Goal: Task Accomplishment & Management: Use online tool/utility

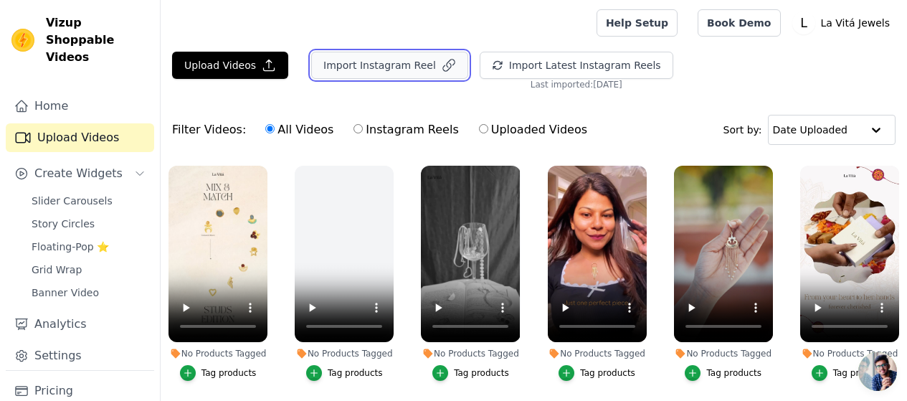
click at [391, 67] on button "Import Instagram Reel" at bounding box center [389, 65] width 157 height 27
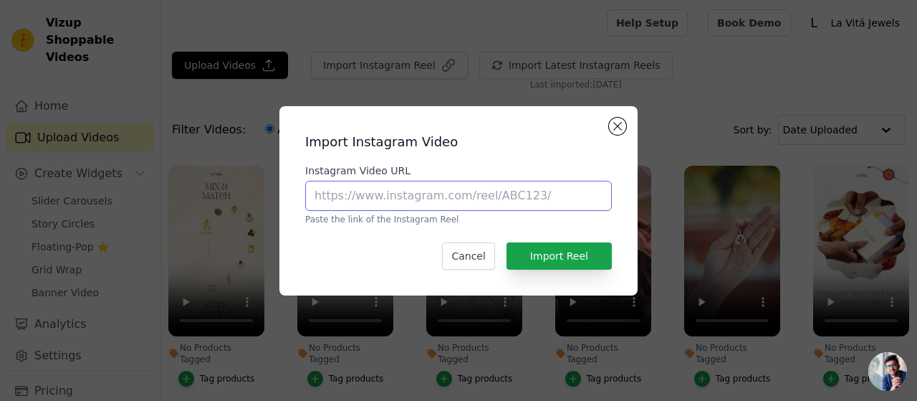
click at [403, 202] on input "Instagram Video URL" at bounding box center [458, 196] width 307 height 30
click at [619, 123] on button "Close modal" at bounding box center [617, 126] width 17 height 17
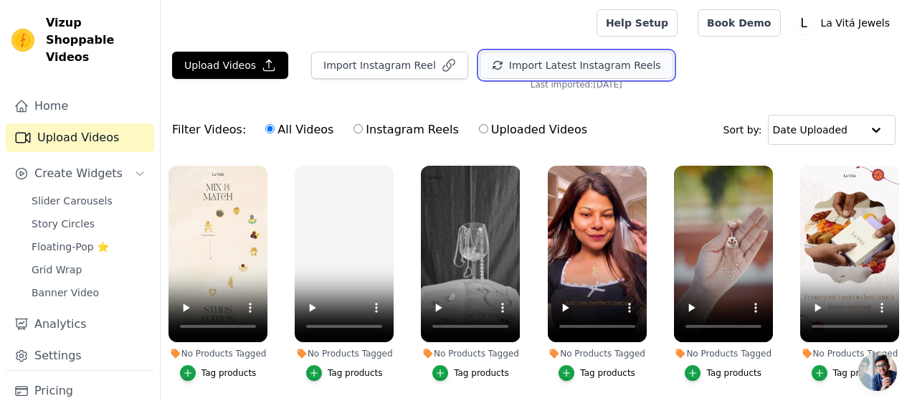
click at [533, 62] on button "Import Latest Instagram Reels" at bounding box center [577, 65] width 194 height 27
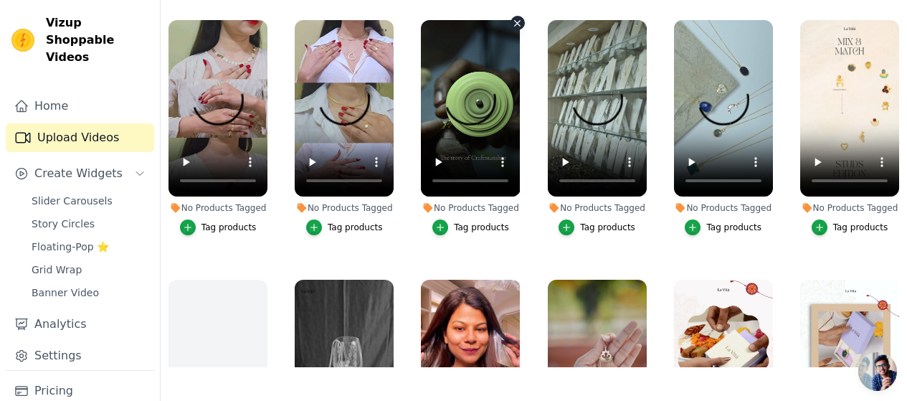
scroll to position [146, 0]
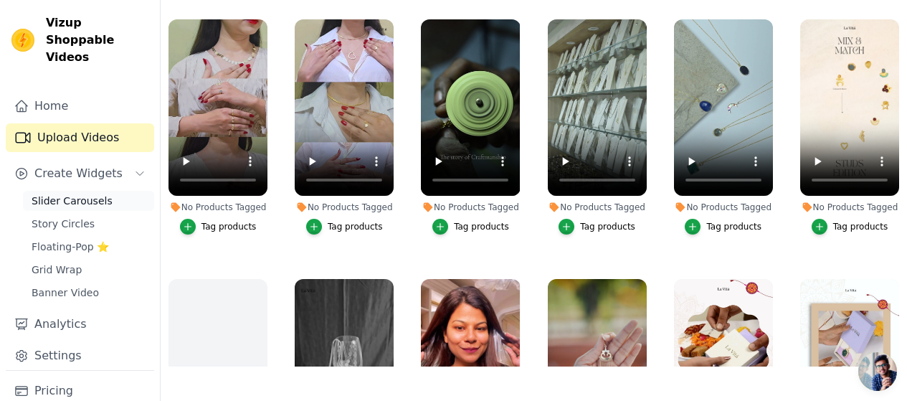
click at [80, 194] on span "Slider Carousels" at bounding box center [72, 201] width 81 height 14
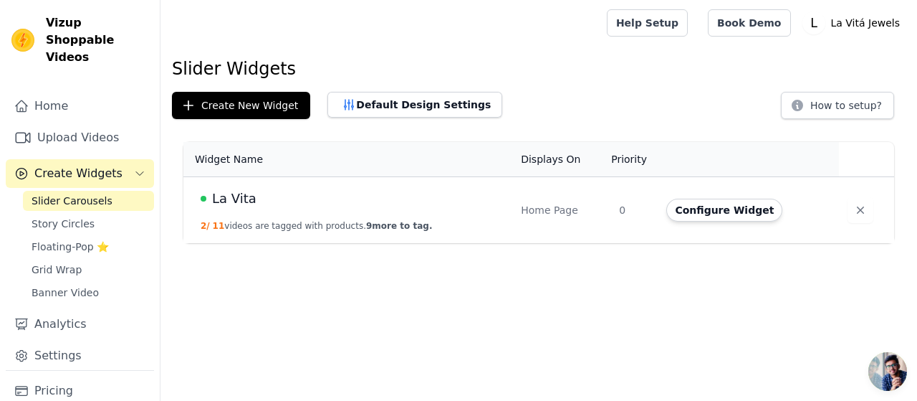
click at [302, 222] on button "2 / 11 videos are tagged with products. 9 more to tag." at bounding box center [317, 225] width 232 height 11
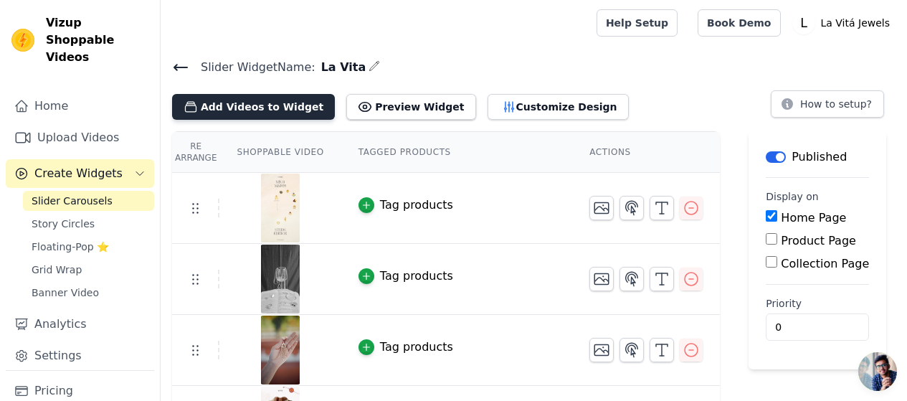
click at [270, 108] on button "Add Videos to Widget" at bounding box center [253, 107] width 163 height 26
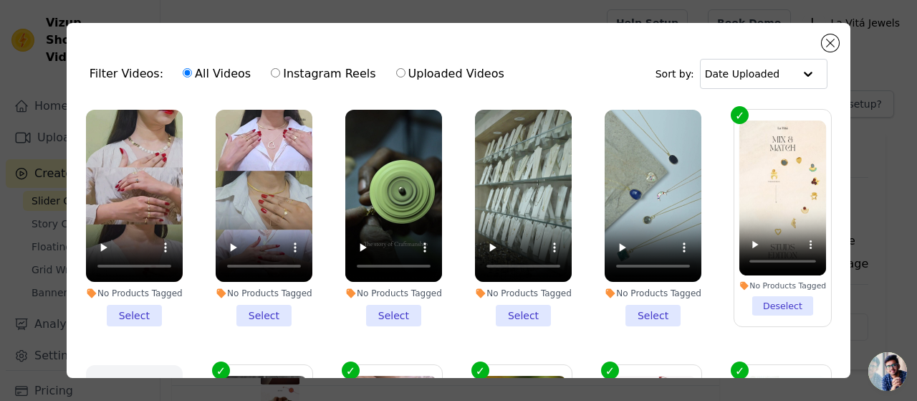
click at [770, 300] on li "No Products Tagged Deselect" at bounding box center [783, 217] width 87 height 195
click at [0, 0] on input "No Products Tagged Deselect" at bounding box center [0, 0] width 0 height 0
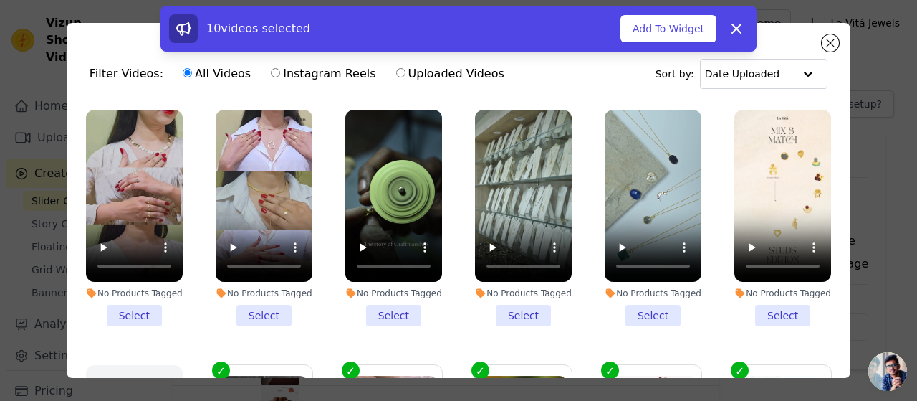
click at [646, 312] on li "No Products Tagged Select" at bounding box center [653, 218] width 97 height 216
click at [0, 0] on input "No Products Tagged Select" at bounding box center [0, 0] width 0 height 0
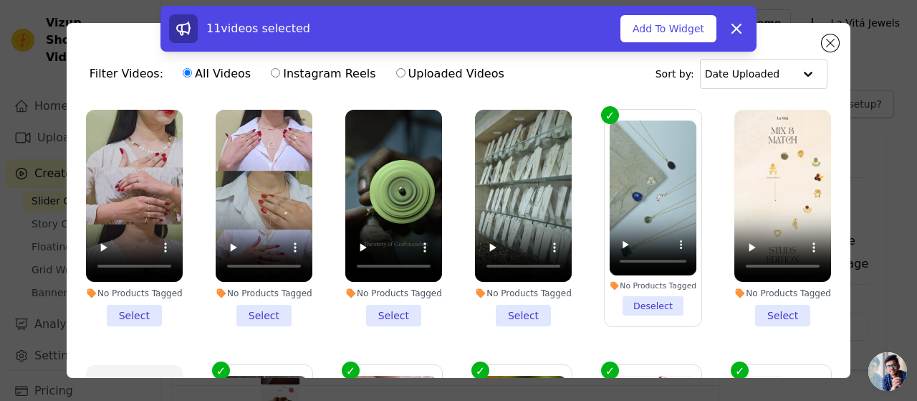
click at [523, 307] on li "No Products Tagged Select" at bounding box center [523, 218] width 97 height 216
click at [0, 0] on input "No Products Tagged Select" at bounding box center [0, 0] width 0 height 0
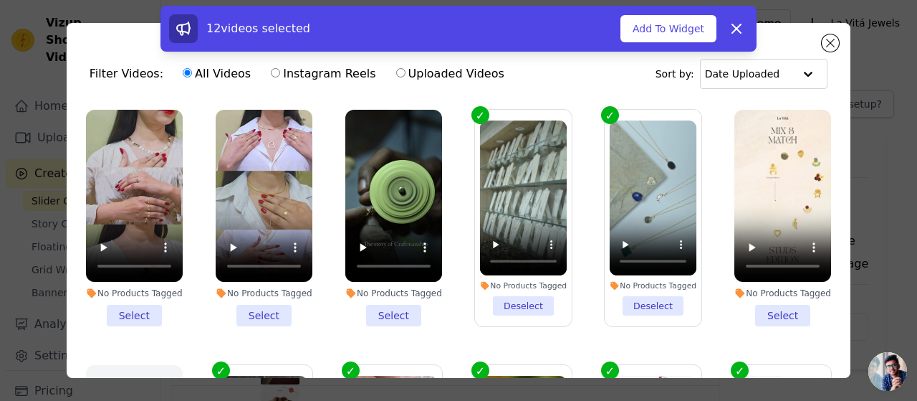
click at [394, 309] on li "No Products Tagged Select" at bounding box center [393, 218] width 97 height 216
click at [0, 0] on input "No Products Tagged Select" at bounding box center [0, 0] width 0 height 0
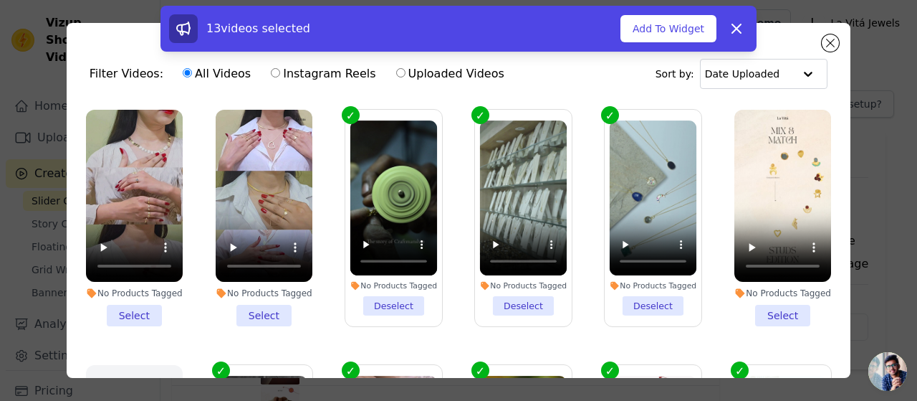
click at [276, 308] on li "No Products Tagged Select" at bounding box center [264, 218] width 97 height 216
click at [0, 0] on input "No Products Tagged Select" at bounding box center [0, 0] width 0 height 0
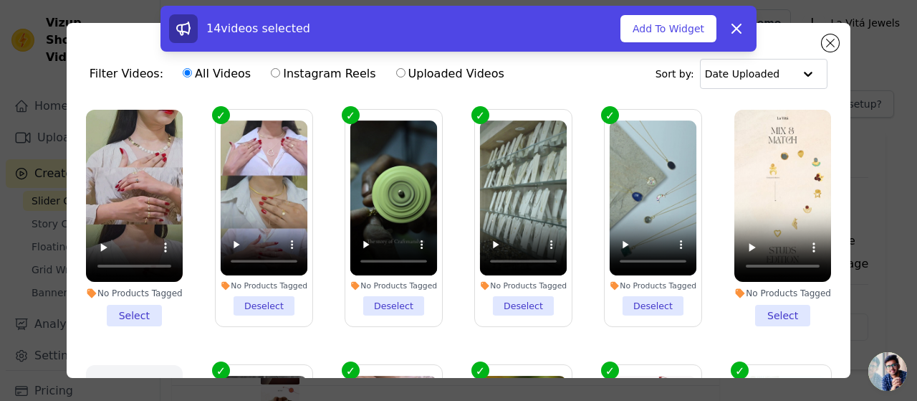
click at [120, 318] on li "No Products Tagged Select" at bounding box center [134, 218] width 97 height 216
click at [0, 0] on input "No Products Tagged Select" at bounding box center [0, 0] width 0 height 0
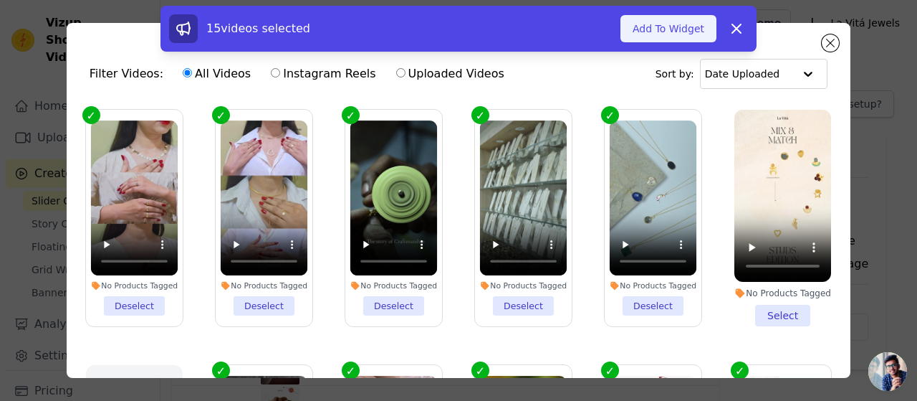
click at [650, 31] on button "Add To Widget" at bounding box center [669, 28] width 96 height 27
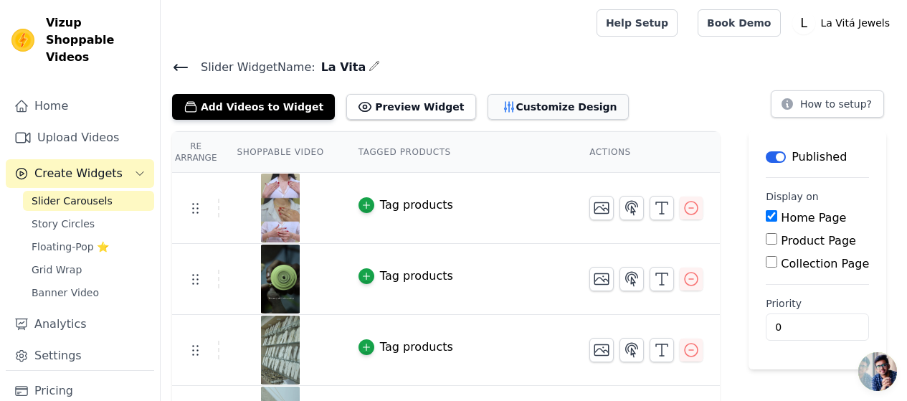
click at [500, 111] on button "Customize Design" at bounding box center [557, 107] width 141 height 26
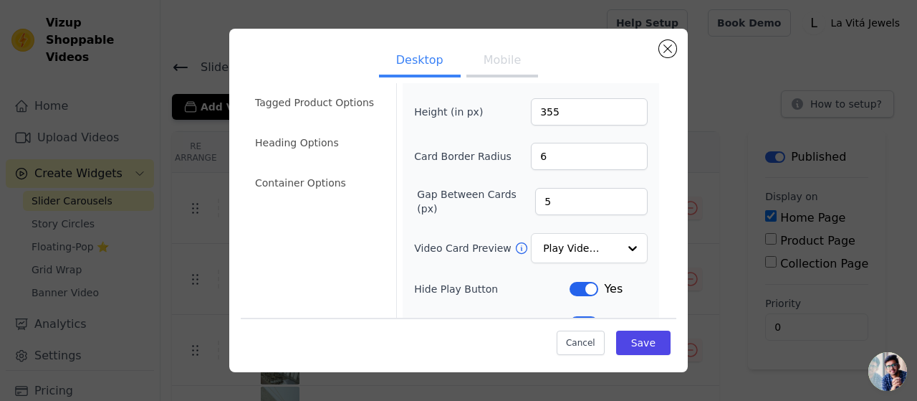
scroll to position [72, 0]
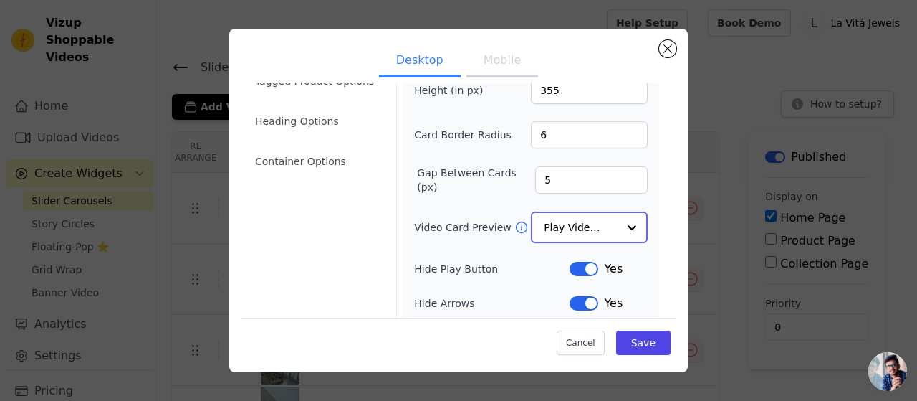
click at [595, 222] on input "Video Card Preview" at bounding box center [581, 227] width 74 height 29
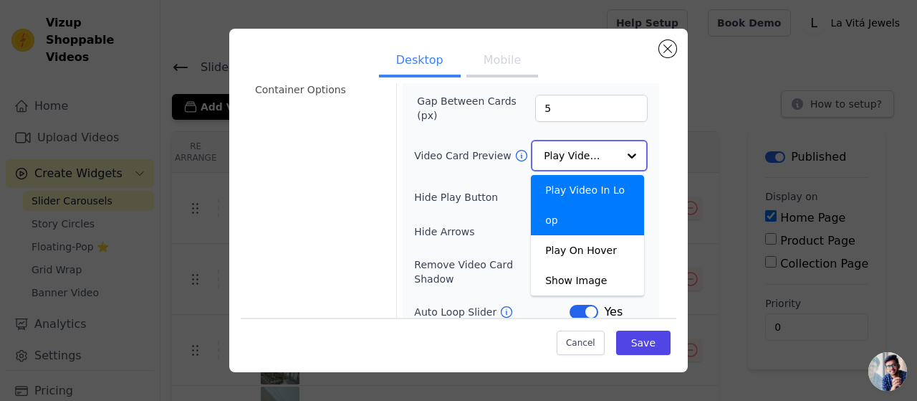
scroll to position [214, 0]
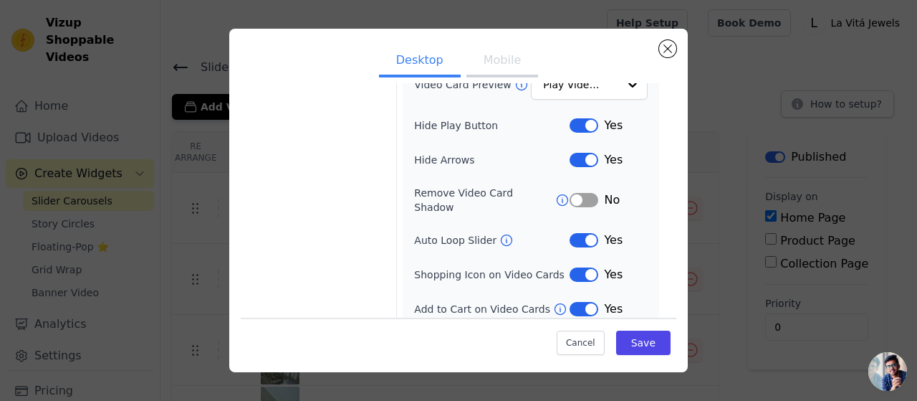
click at [351, 166] on div "Video Card Options Tagged Product Options Heading Options Container Options" at bounding box center [317, 101] width 141 height 456
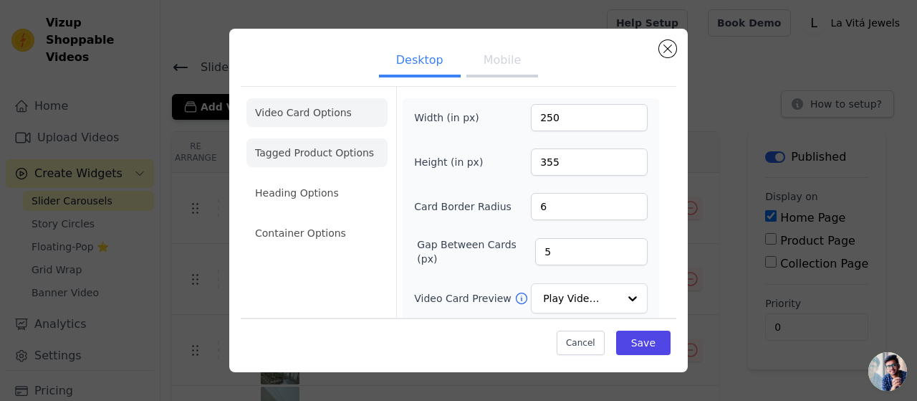
click at [320, 219] on li "Tagged Product Options" at bounding box center [317, 233] width 141 height 29
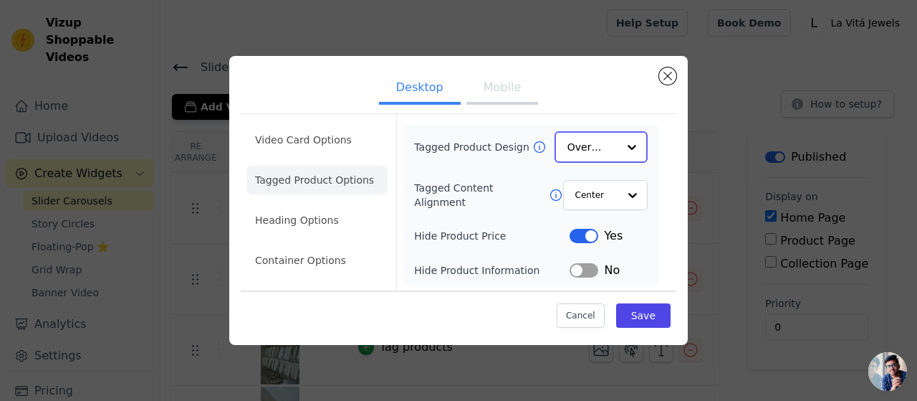
click at [594, 147] on input "Tagged Product Design" at bounding box center [593, 147] width 50 height 29
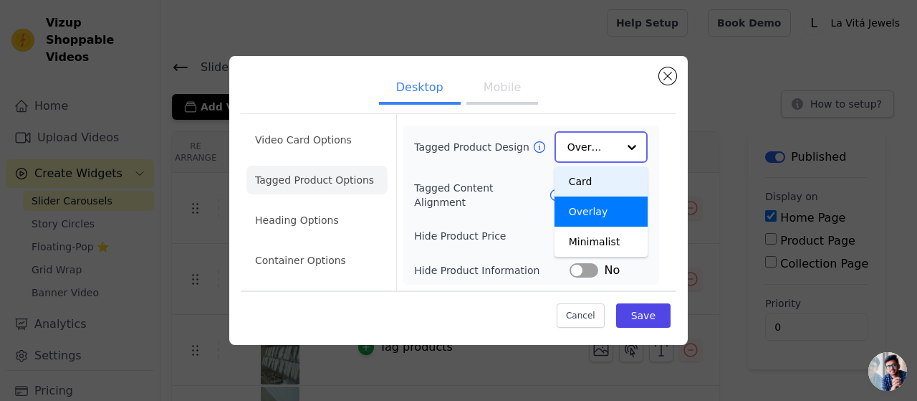
click at [585, 184] on div "Card" at bounding box center [601, 181] width 93 height 30
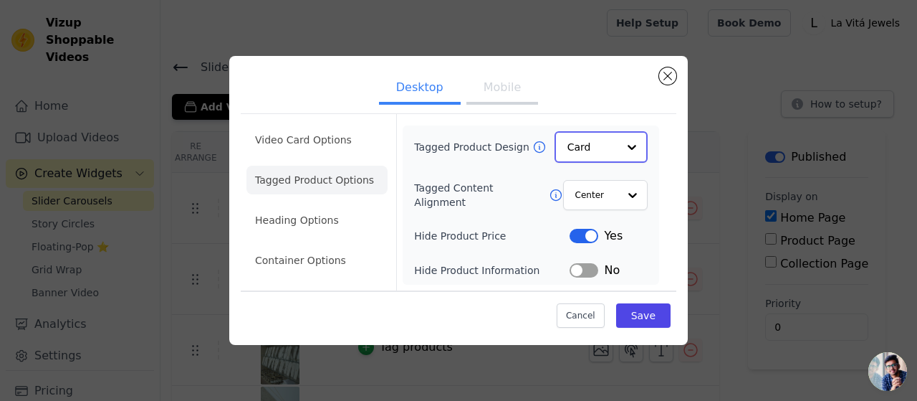
click at [590, 147] on input "Tagged Product Design" at bounding box center [593, 147] width 50 height 29
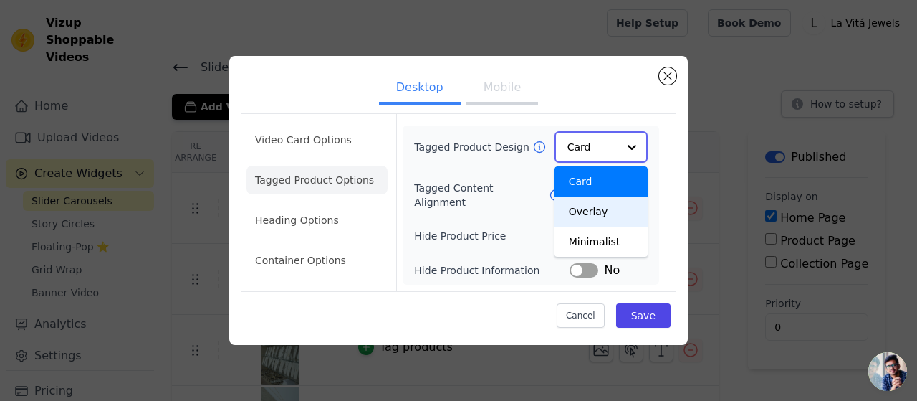
click at [589, 204] on div "Overlay" at bounding box center [601, 211] width 93 height 30
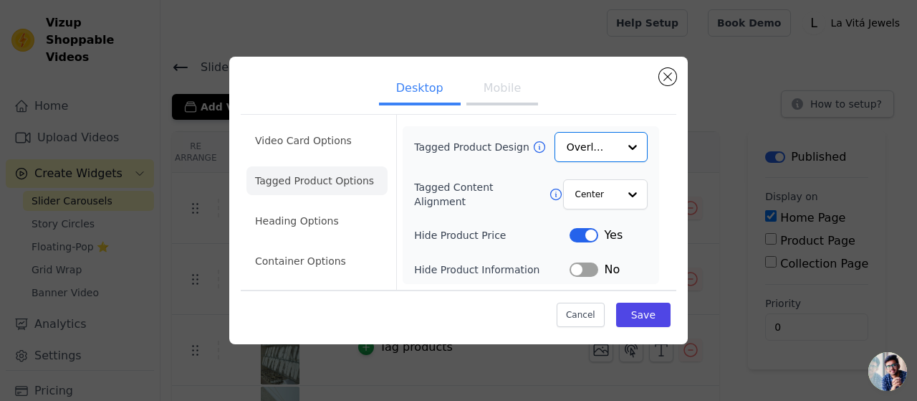
click at [467, 164] on div "Tagged Product Design Option Overlay, selected. Select is focused, type to refi…" at bounding box center [531, 205] width 234 height 146
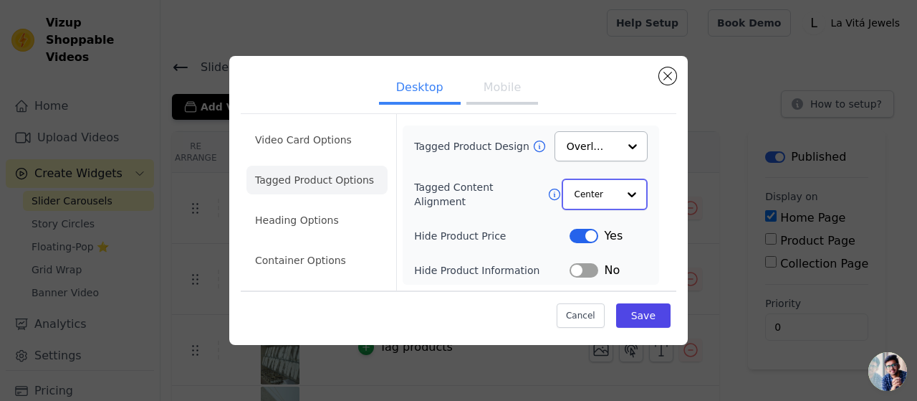
click at [580, 197] on input "Tagged Content Alignment" at bounding box center [596, 194] width 43 height 29
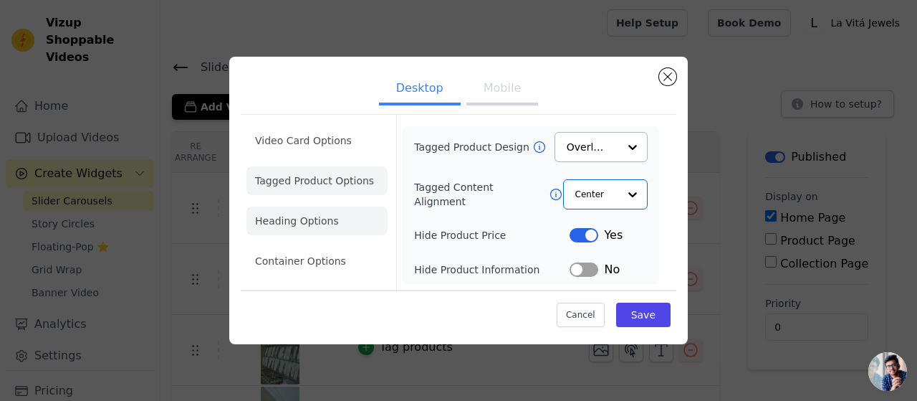
click at [312, 217] on li "Heading Options" at bounding box center [317, 220] width 141 height 29
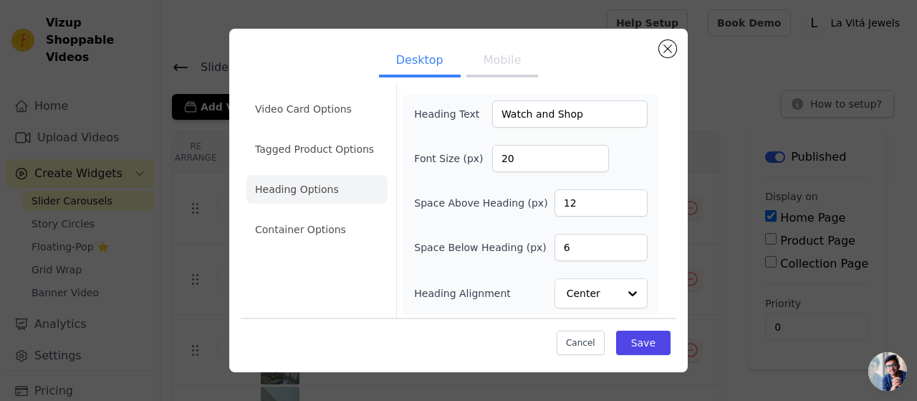
scroll to position [6, 0]
click at [307, 211] on ul "Video Card Options Tagged Product Options Heading Options Container Options" at bounding box center [317, 167] width 141 height 161
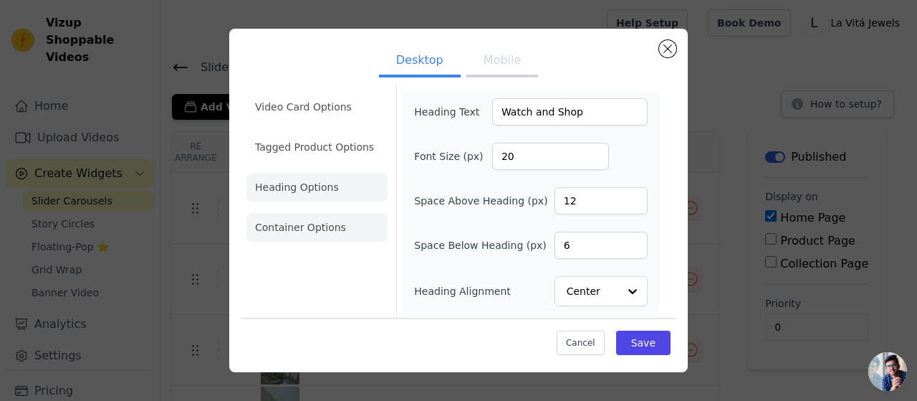
click at [317, 229] on li "Container Options" at bounding box center [317, 227] width 141 height 29
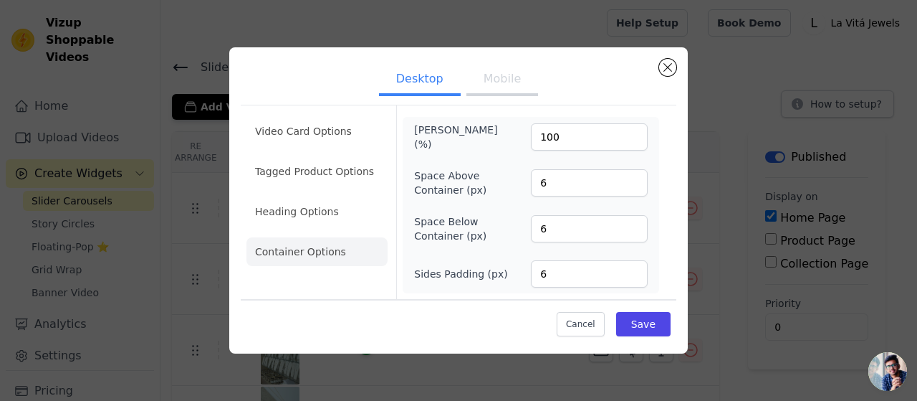
click at [282, 114] on ul "Video Card Options Tagged Product Options Heading Options Container Options" at bounding box center [317, 191] width 141 height 161
click at [298, 108] on div "Video Card Options Tagged Product Options Heading Options Container Options" at bounding box center [317, 202] width 141 height 194
click at [299, 157] on li "Video Card Options" at bounding box center [317, 171] width 141 height 29
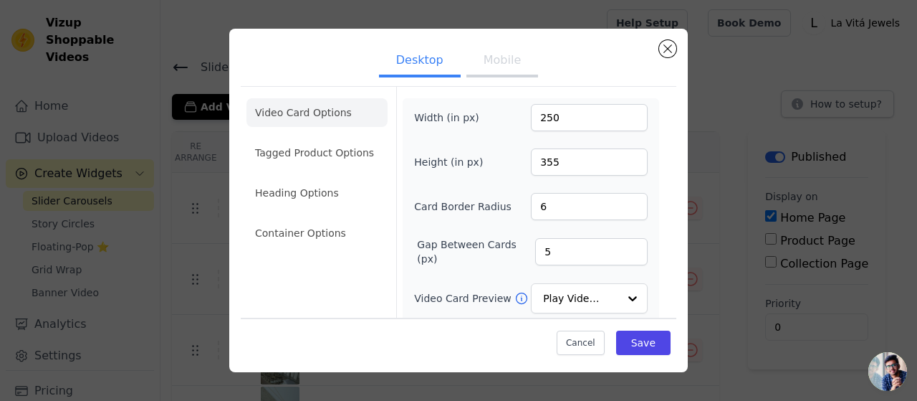
scroll to position [143, 0]
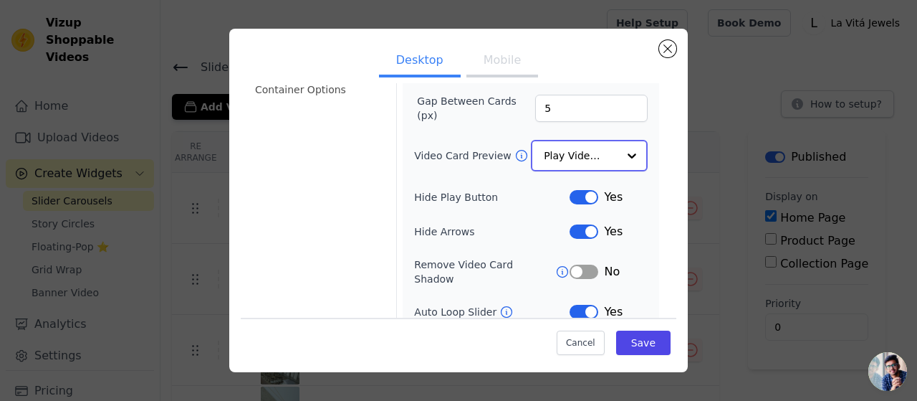
click at [534, 161] on div "Play Video In Loop" at bounding box center [589, 156] width 117 height 32
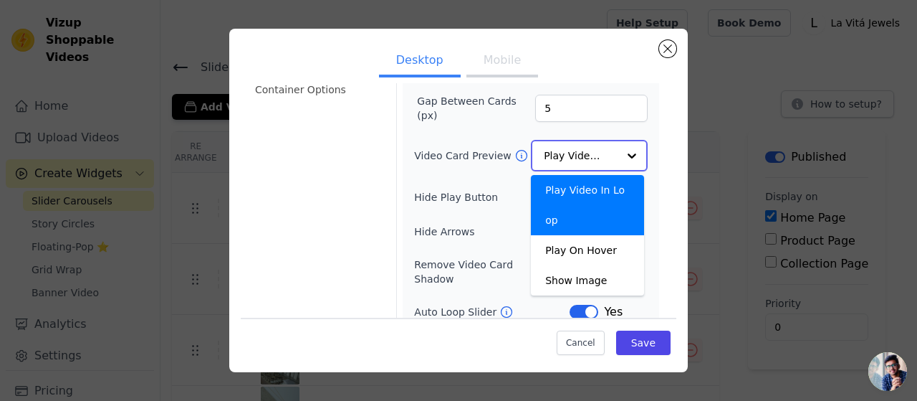
click at [534, 161] on div "Play Video In Loop Play On Hover Show Image Option Play Video In Loop, selected…" at bounding box center [589, 156] width 117 height 32
click at [434, 181] on div "Width (in px) 250 Height (in px) 355 Card Border Radius 6 Gap Between Cards (px…" at bounding box center [531, 174] width 234 height 427
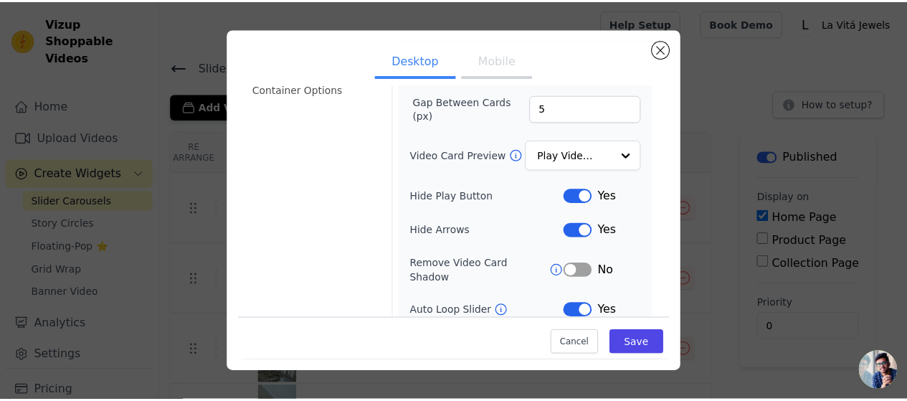
scroll to position [212, 0]
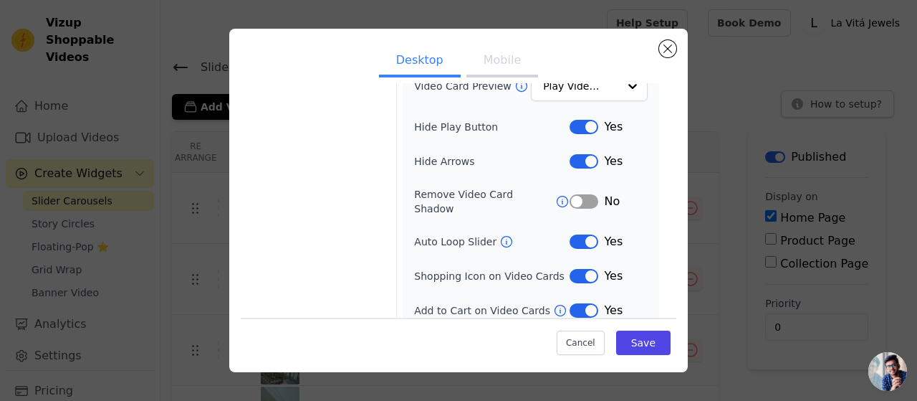
click at [486, 59] on button "Mobile" at bounding box center [503, 62] width 72 height 32
click at [666, 54] on button "Close modal" at bounding box center [667, 48] width 17 height 17
